Goal: Check status: Check status

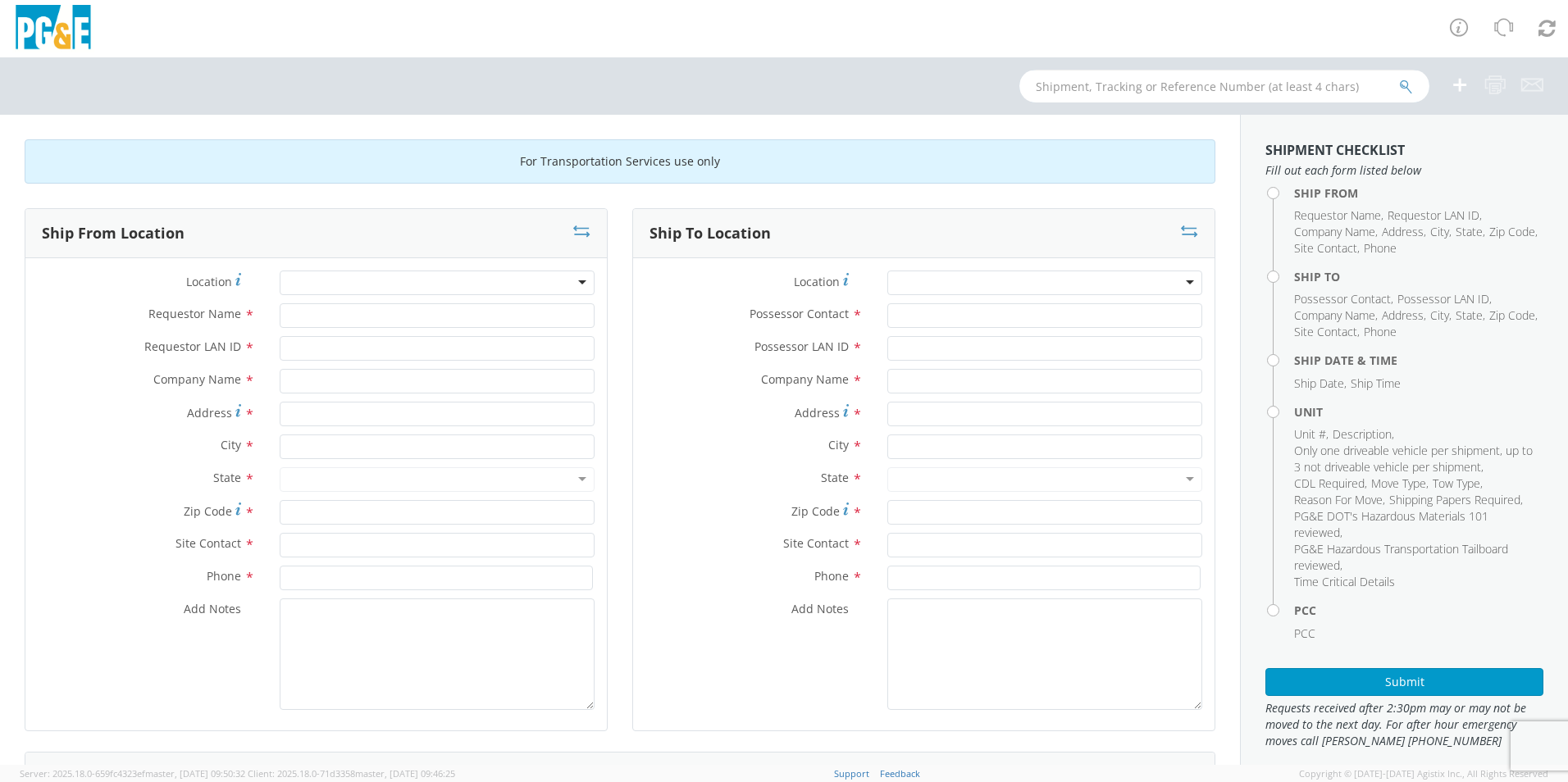
click at [1138, 85] on input "text" at bounding box center [1224, 87] width 410 height 33
type input "b33895"
click at [1399, 78] on button "submit" at bounding box center [1406, 88] width 14 height 20
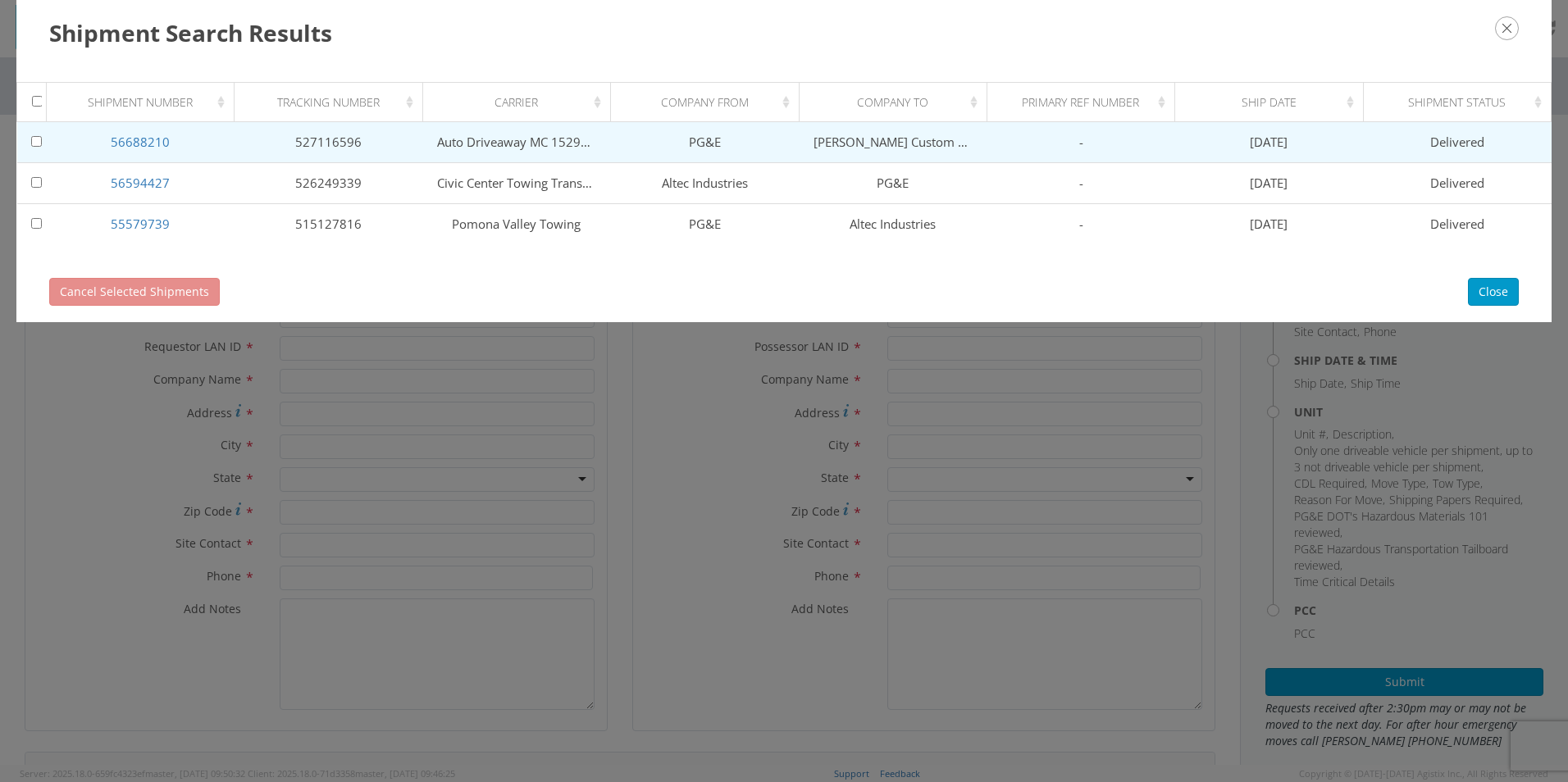
click at [648, 136] on td "PG&E" at bounding box center [704, 143] width 188 height 41
click at [146, 143] on link "56688210" at bounding box center [140, 142] width 59 height 16
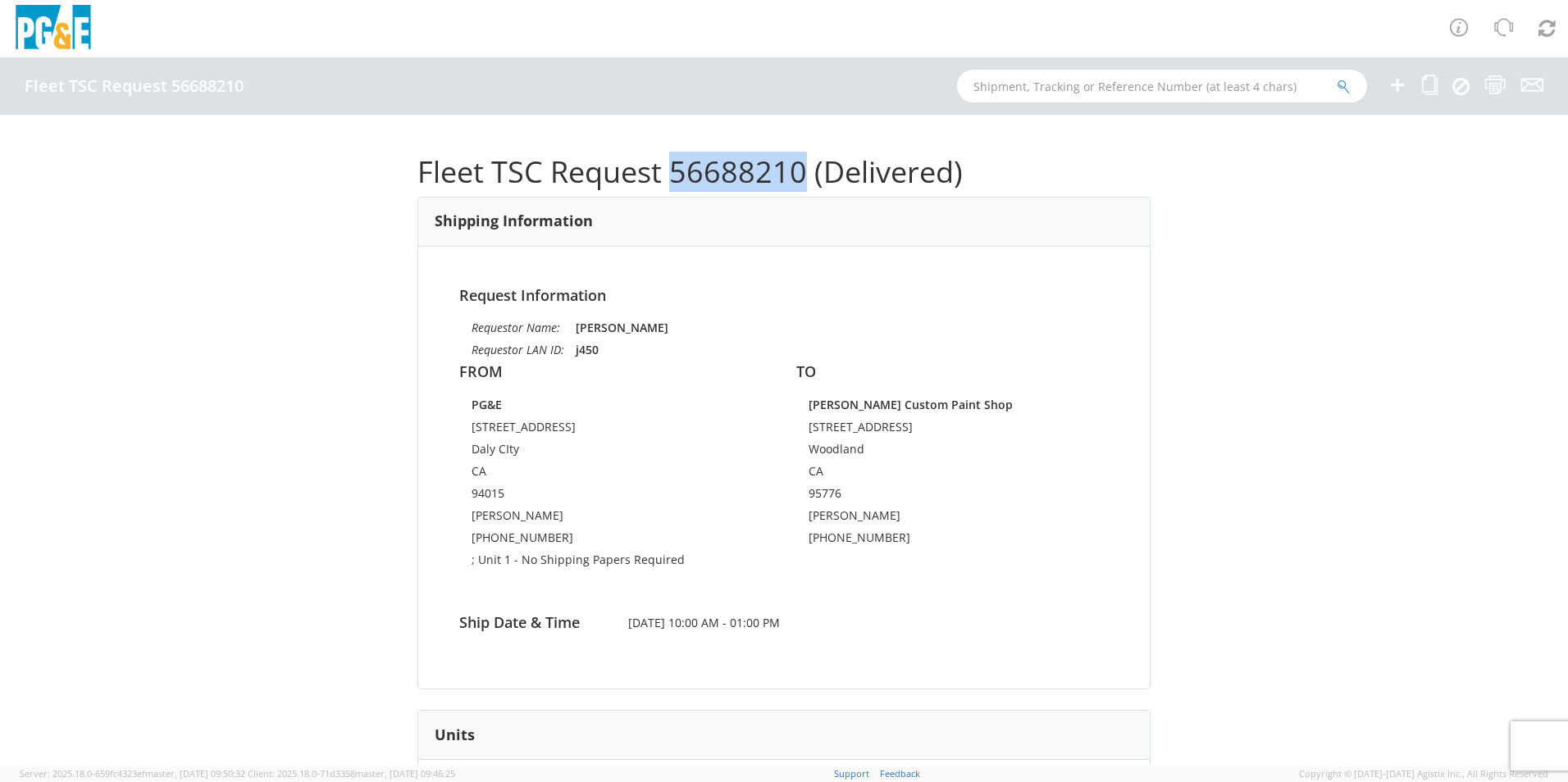
drag, startPoint x: 795, startPoint y: 166, endPoint x: 663, endPoint y: 160, distance: 132.1
click at [663, 160] on h1 "Fleet TSC Request 56688210 (Delivered)" at bounding box center [784, 172] width 733 height 33
drag, startPoint x: 663, startPoint y: 160, endPoint x: 679, endPoint y: 165, distance: 16.8
copy h1 "56688210"
